Goal: Complete application form

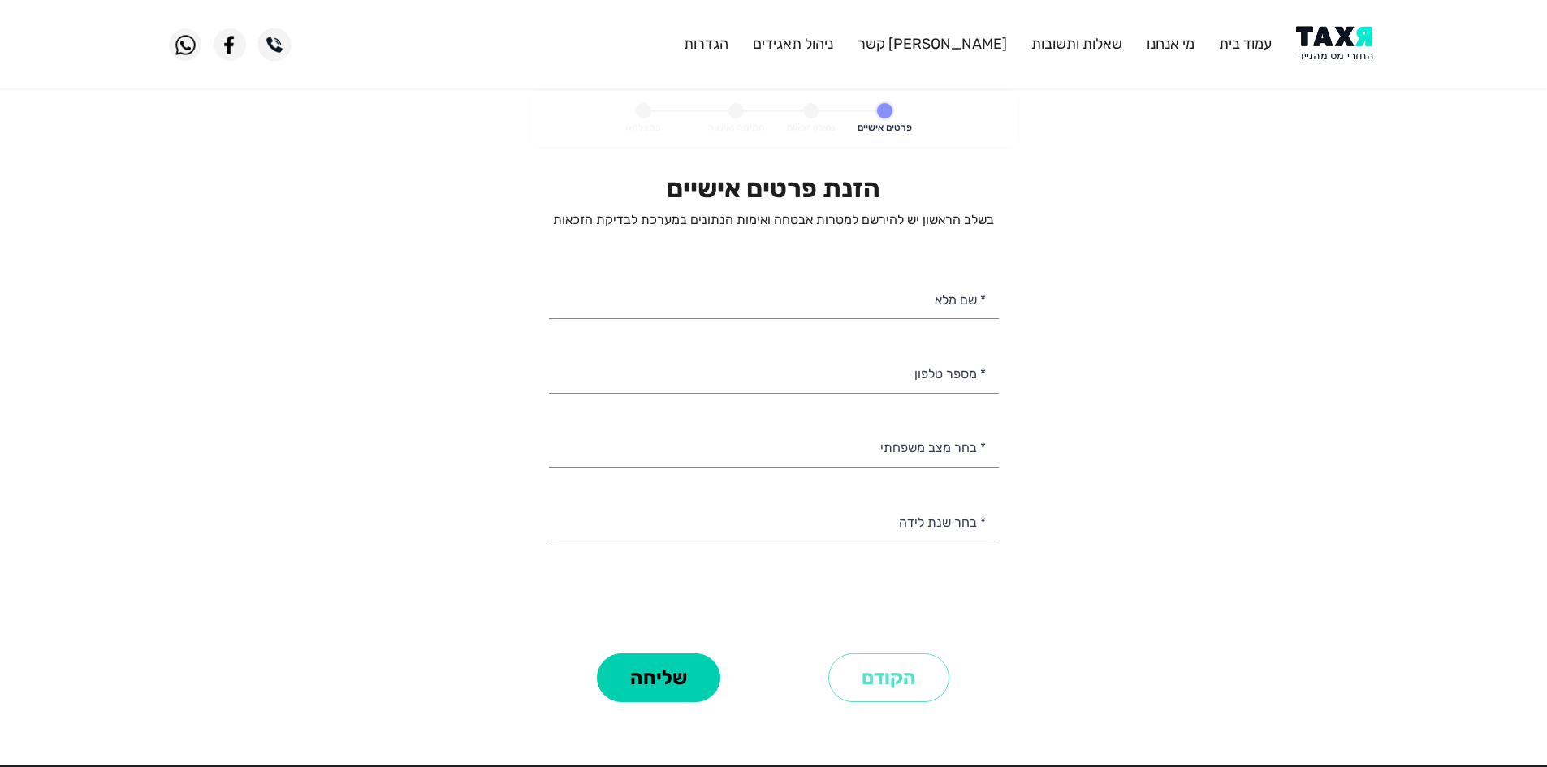
click at [889, 275] on div "הזנת פרטים אישיים בשלב הראשון יש להירשם למטרות אבטחה ואימות הנתונים במערכת לבדי…" at bounding box center [774, 411] width 450 height 476
click at [907, 300] on input "* שם מלא" at bounding box center [774, 298] width 450 height 41
paste input "[PERSON_NAME]"
type input "[PERSON_NAME]"
click at [931, 369] on input "* מספר טלפון" at bounding box center [774, 372] width 450 height 41
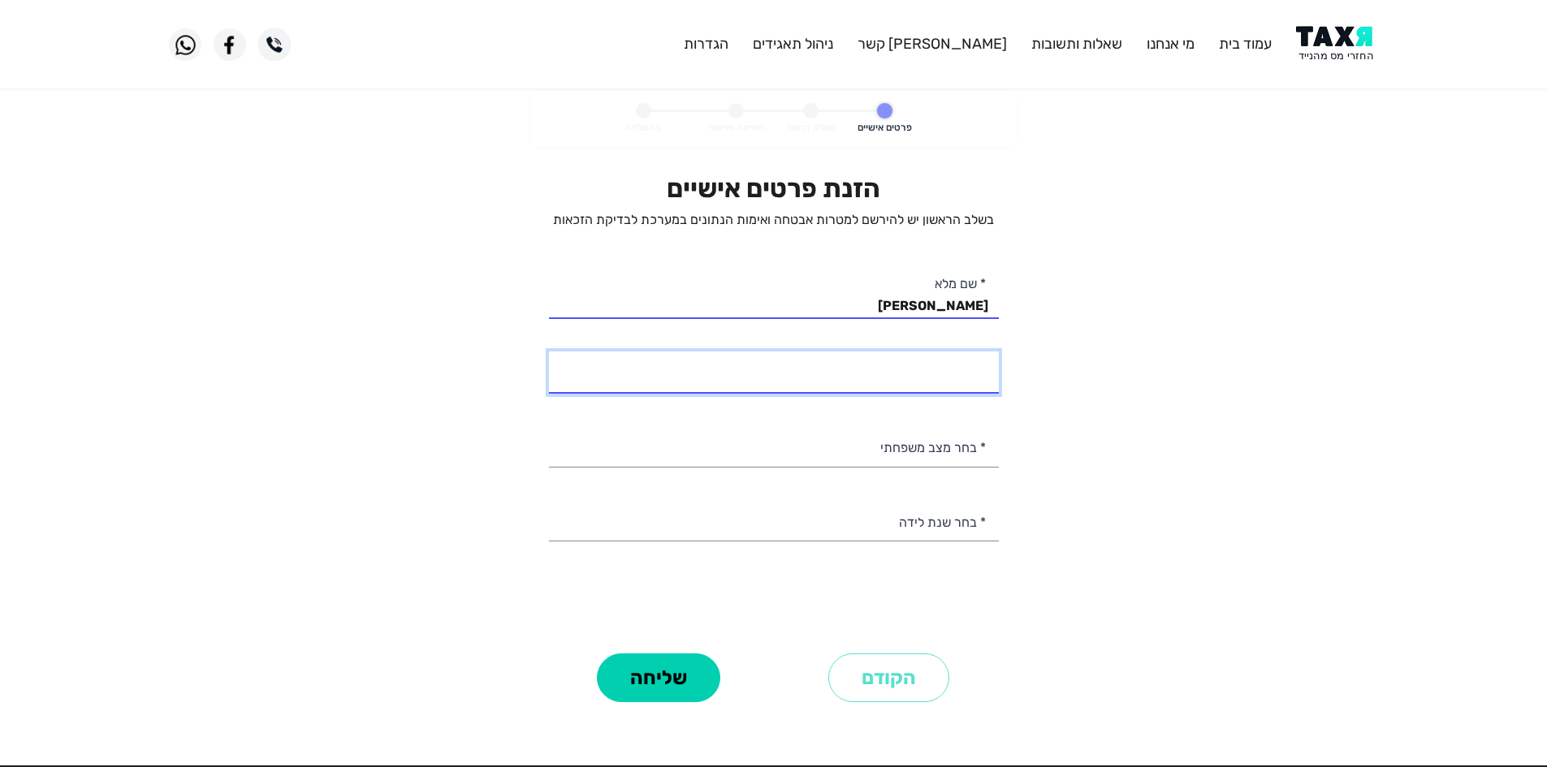
paste input "0544258861"
type input "054-4258861"
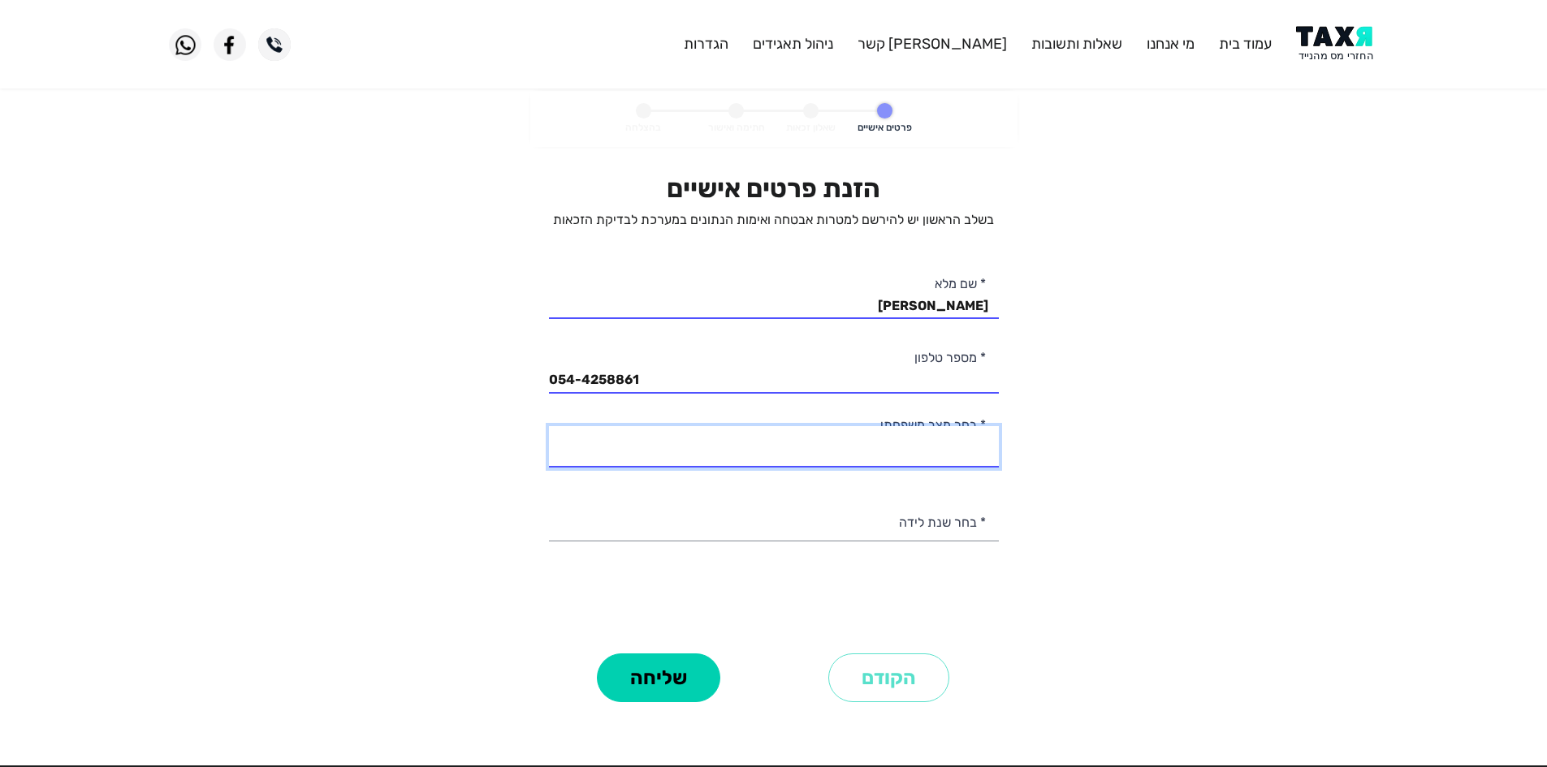
click at [933, 458] on select "רווק/ה נשוי/[PERSON_NAME]/ה אלמן/נה" at bounding box center [774, 446] width 450 height 41
select select "1: Single"
click at [549, 426] on select "רווק/ה נשוי/[PERSON_NAME]/ה אלמן/נה" at bounding box center [774, 446] width 450 height 41
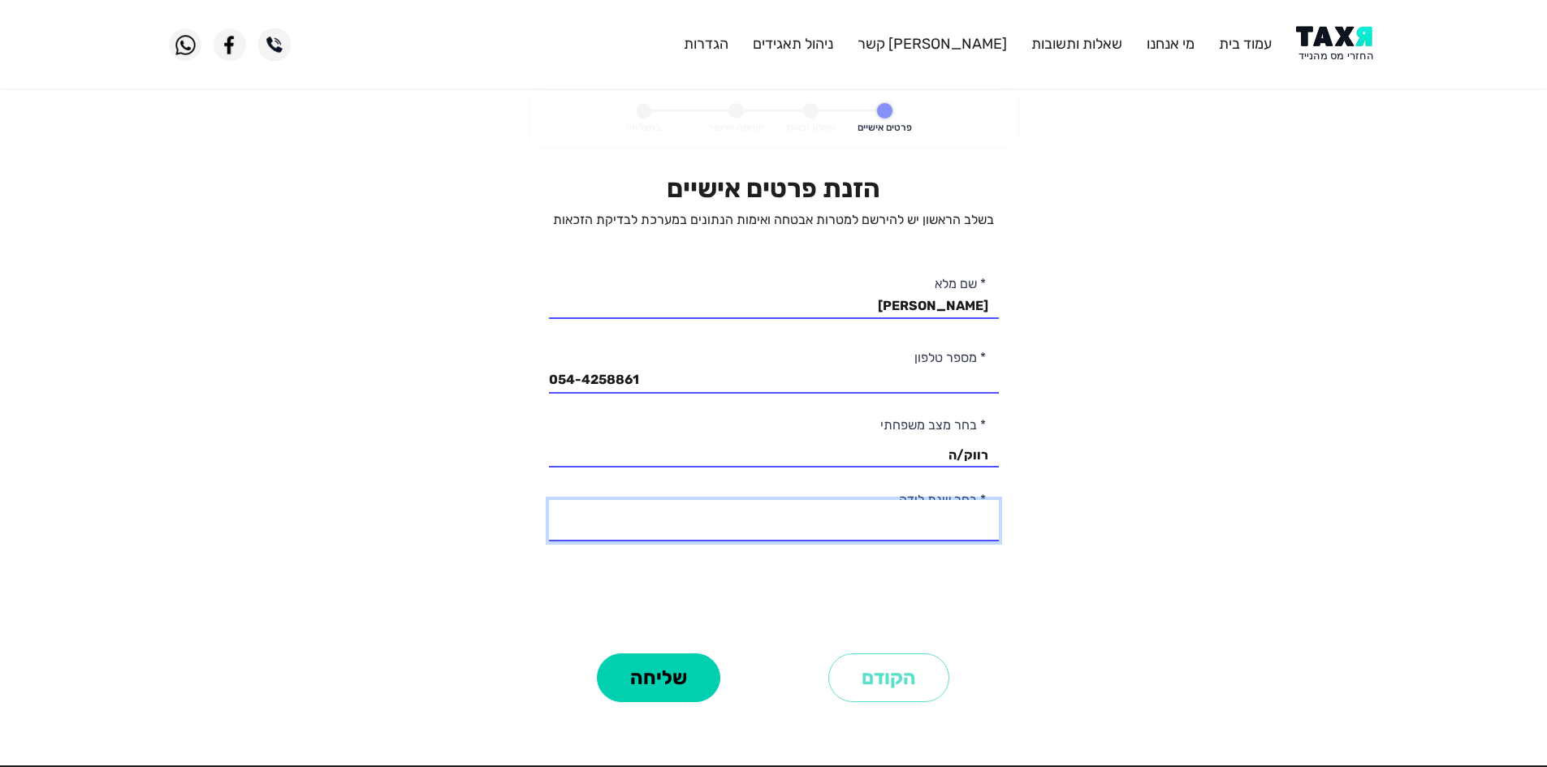
click at [934, 512] on select "2003 2002 2001 2000 1999 1998 1997 1996 1995 1994 1993 1992 1991 1990 1989 1988…" at bounding box center [774, 520] width 450 height 41
select select "4: 2000"
click at [549, 500] on select "2003 2002 2001 2000 1999 1998 1997 1996 1995 1994 1993 1992 1991 1990 1989 1988…" at bounding box center [774, 520] width 450 height 41
click at [1156, 249] on personal-details "פרטים אישיים שאלון זכאות חתימה ואישור בהצלחה הזנת פרטים אישיים בשלב הראשון יש ל…" at bounding box center [773, 422] width 1547 height 662
click at [655, 673] on button "שליחה" at bounding box center [658, 678] width 123 height 49
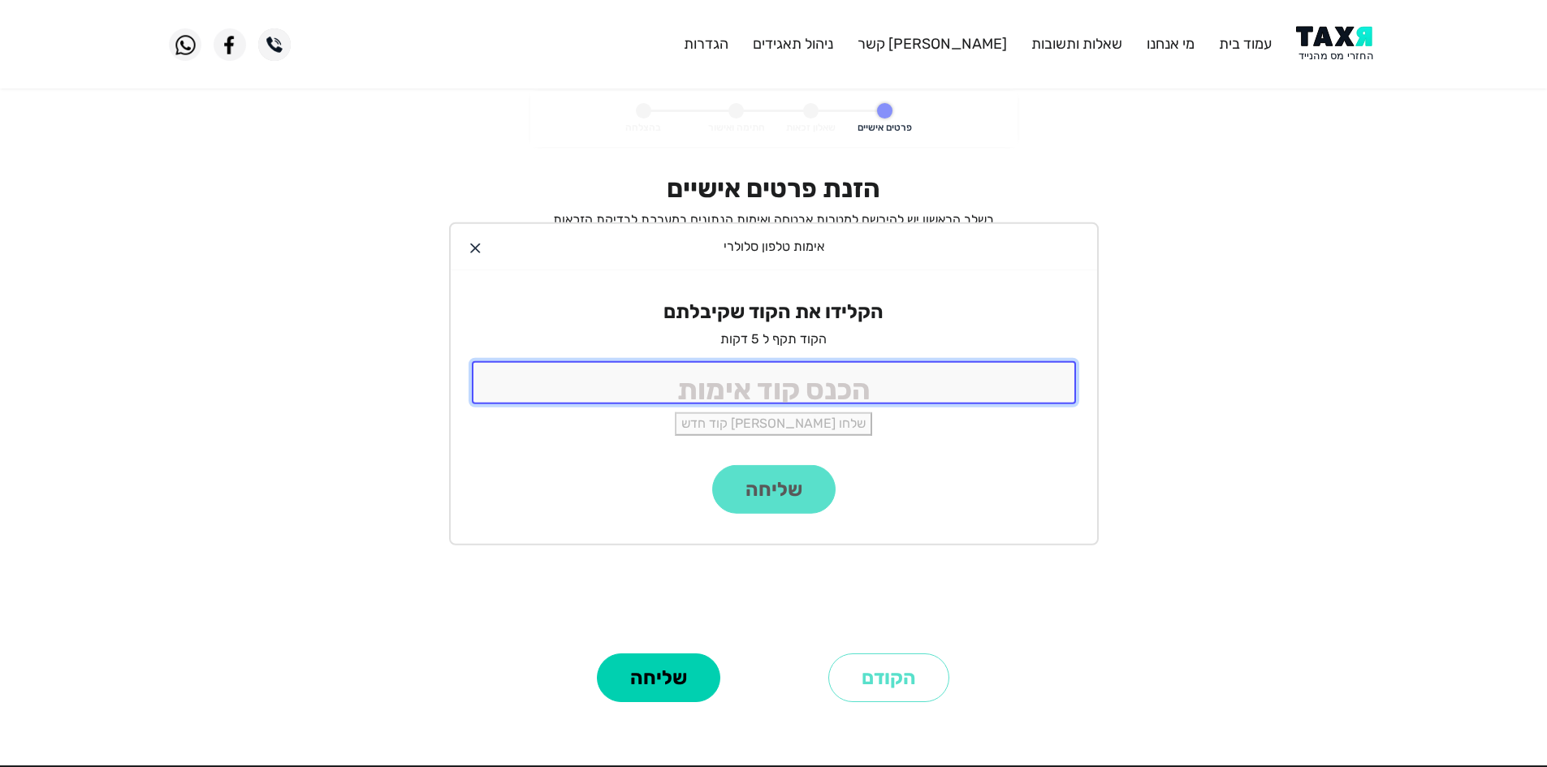
click at [904, 382] on input "tel" at bounding box center [774, 382] width 604 height 43
type input "9988"
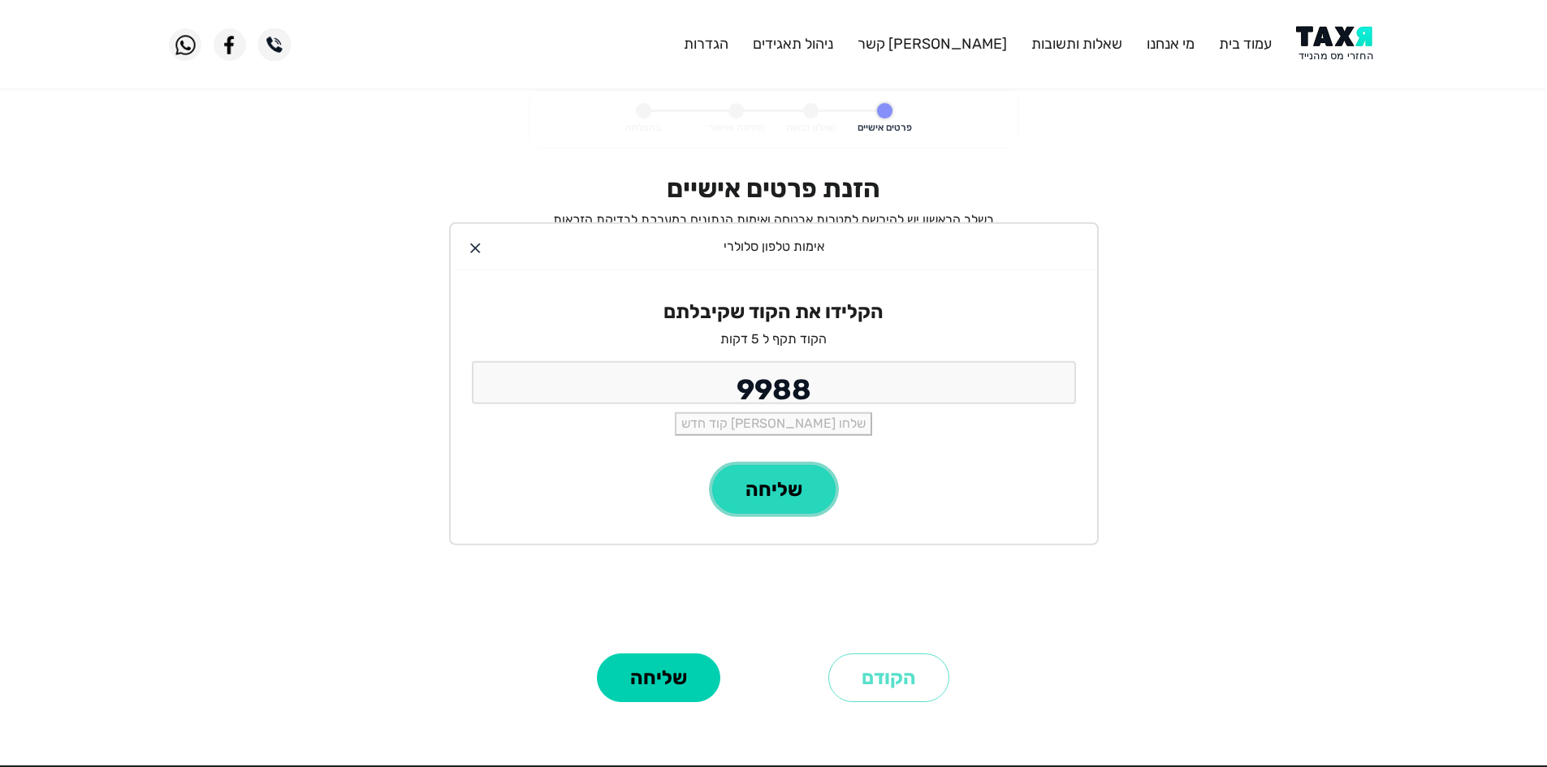
click at [806, 479] on button "שליחה" at bounding box center [773, 489] width 123 height 49
